Goal: Task Accomplishment & Management: Use online tool/utility

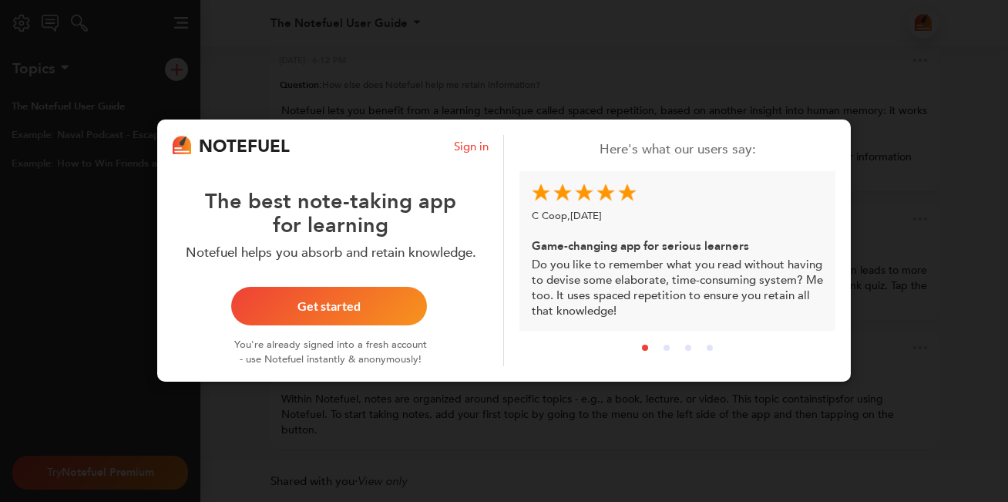
click at [369, 313] on button "Get started" at bounding box center [329, 306] width 196 height 39
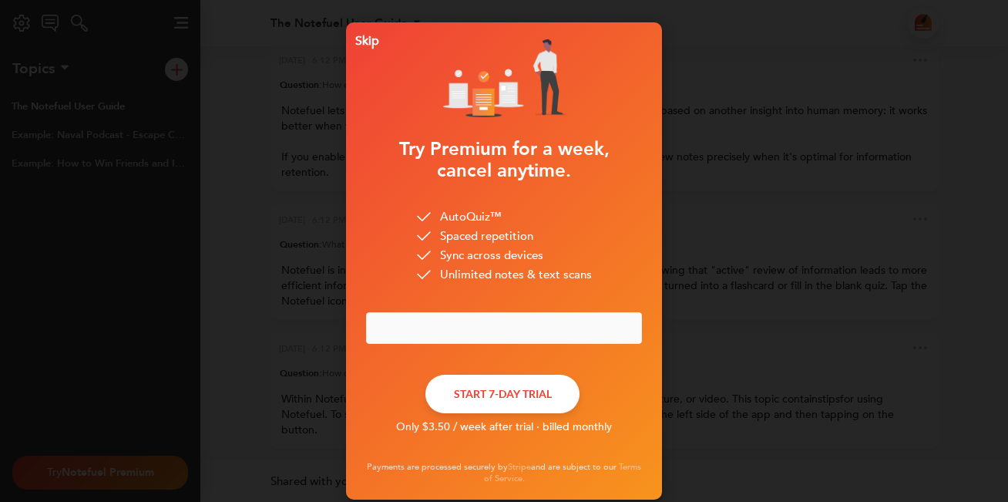
click at [368, 74] on div at bounding box center [504, 77] width 307 height 101
click at [369, 37] on div "Skip" at bounding box center [364, 40] width 30 height 11
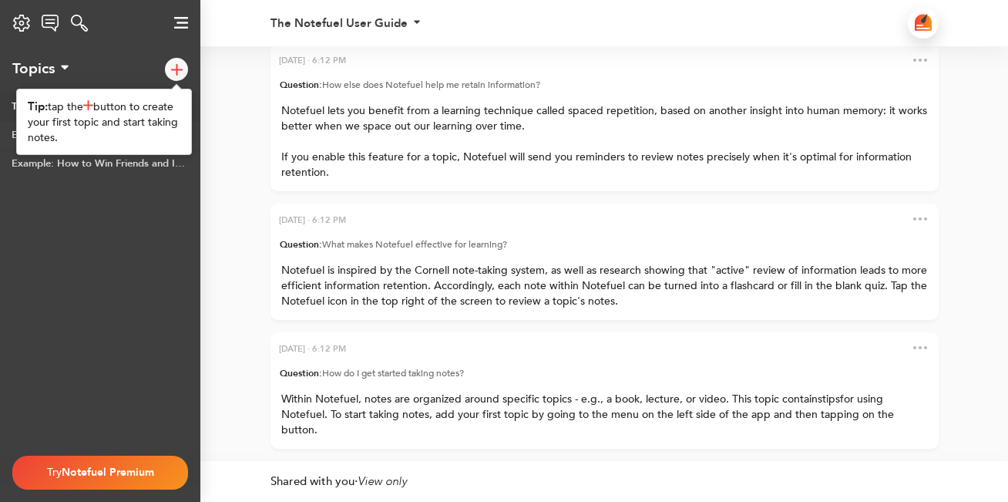
click at [180, 69] on img at bounding box center [177, 70] width 12 height 12
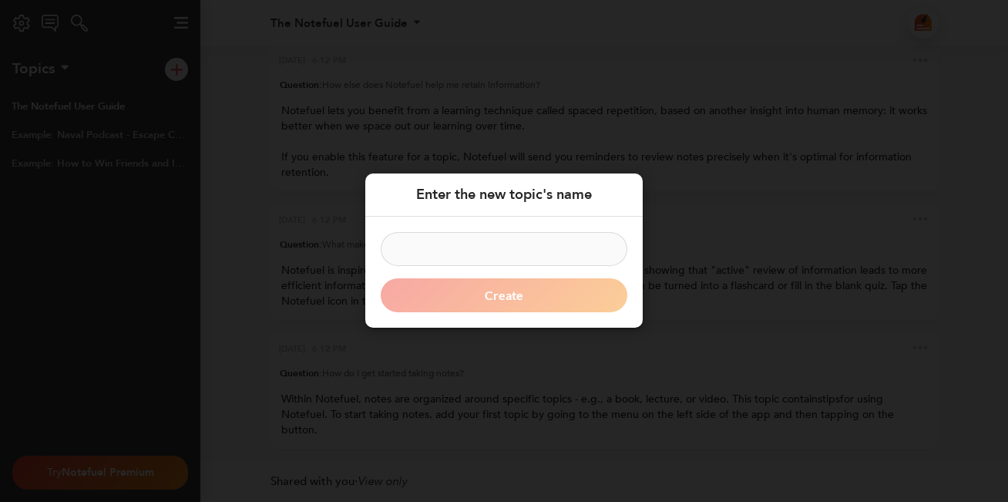
click at [445, 252] on input at bounding box center [504, 250] width 247 height 34
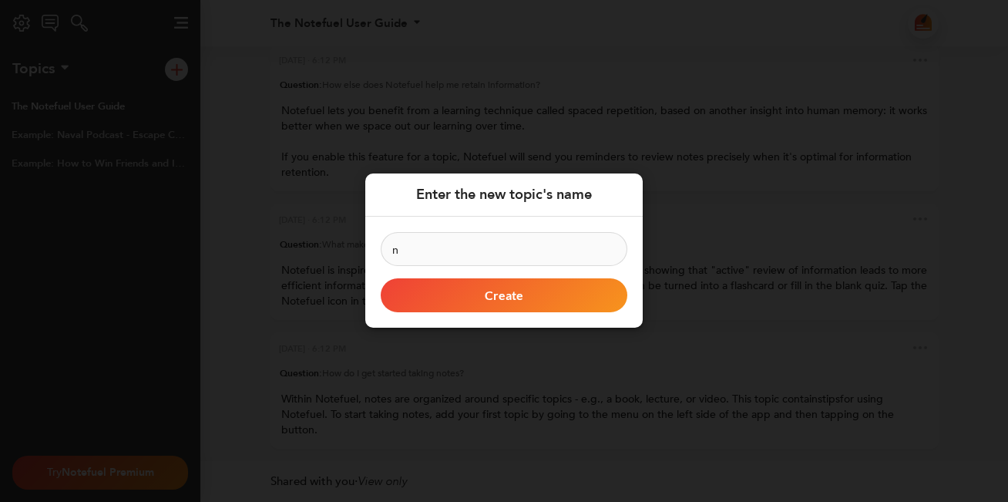
type input "n"
click at [467, 291] on button "Create" at bounding box center [504, 296] width 247 height 34
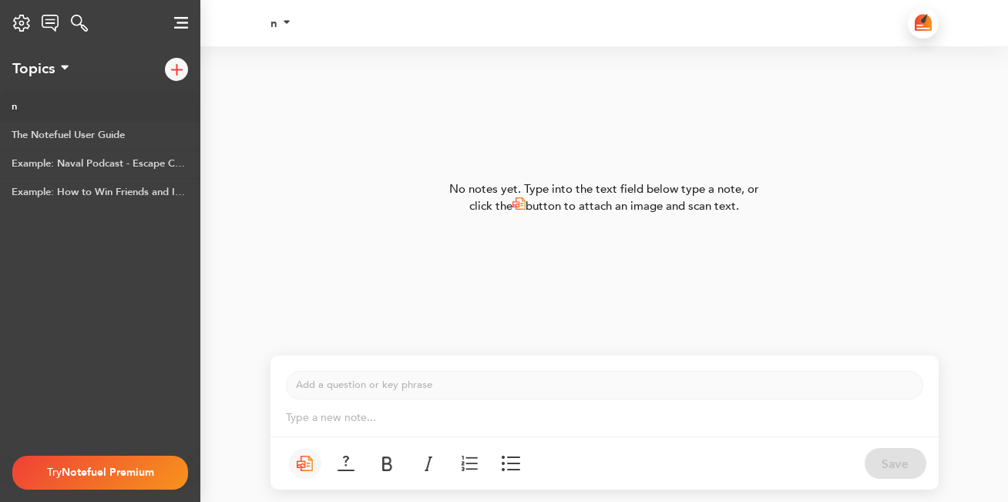
click at [451, 386] on p "Add a question or key phrase ﻿" at bounding box center [604, 384] width 617 height 15
click at [439, 417] on p "Type a new note... ﻿" at bounding box center [604, 417] width 637 height 15
click at [438, 419] on p "Type a new note... ﻿" at bounding box center [604, 417] width 637 height 15
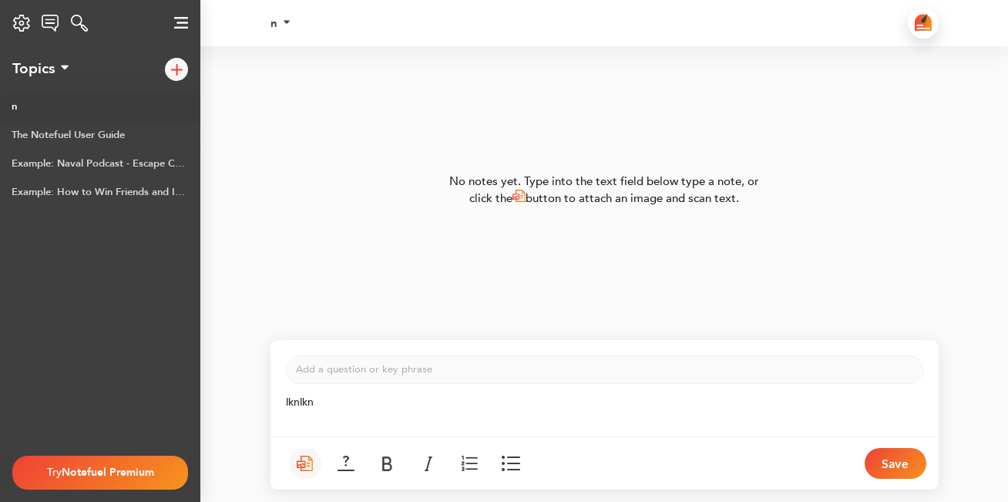
click at [484, 377] on div "Add a question or key phrase ﻿" at bounding box center [604, 369] width 637 height 29
click at [487, 360] on div "Add a question or key phrase ﻿" at bounding box center [604, 369] width 637 height 29
click at [473, 377] on div "Add a question or key phrase ﻿" at bounding box center [604, 369] width 637 height 29
click at [477, 368] on p "Add a question or key phrase ﻿" at bounding box center [604, 369] width 617 height 15
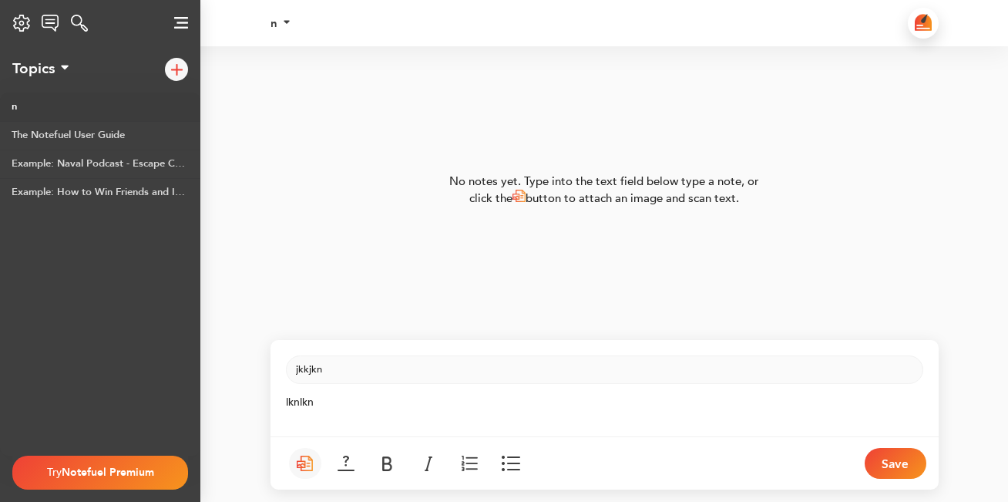
click at [501, 465] on button at bounding box center [511, 463] width 32 height 31
click at [873, 454] on button "Save" at bounding box center [895, 463] width 62 height 31
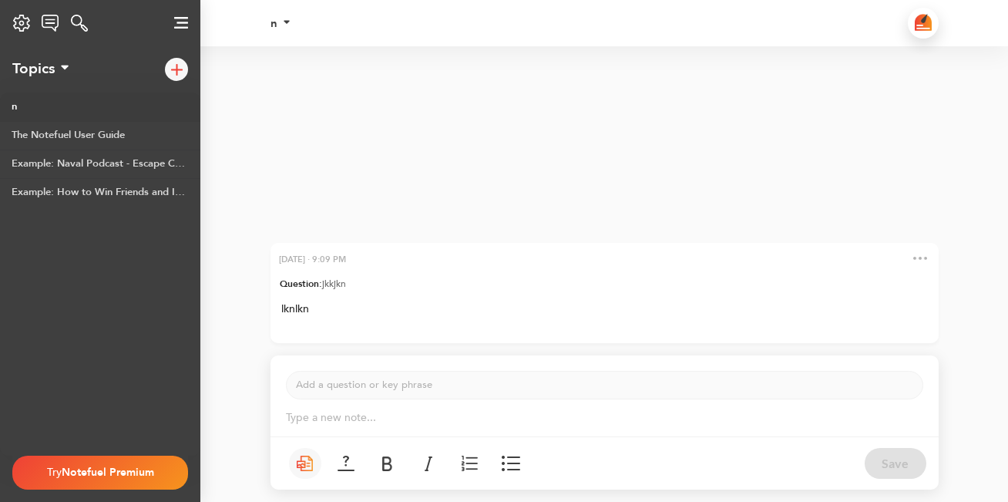
click at [925, 260] on button at bounding box center [915, 258] width 23 height 15
click at [866, 255] on button "Delete note" at bounding box center [834, 258] width 109 height 29
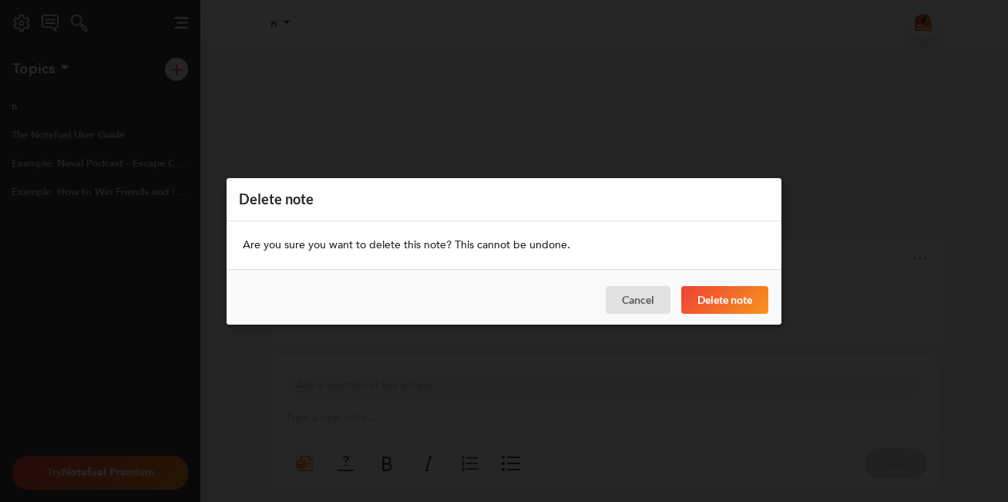
click at [737, 300] on button "Delete note" at bounding box center [724, 300] width 87 height 28
